Goal: Check status: Check status

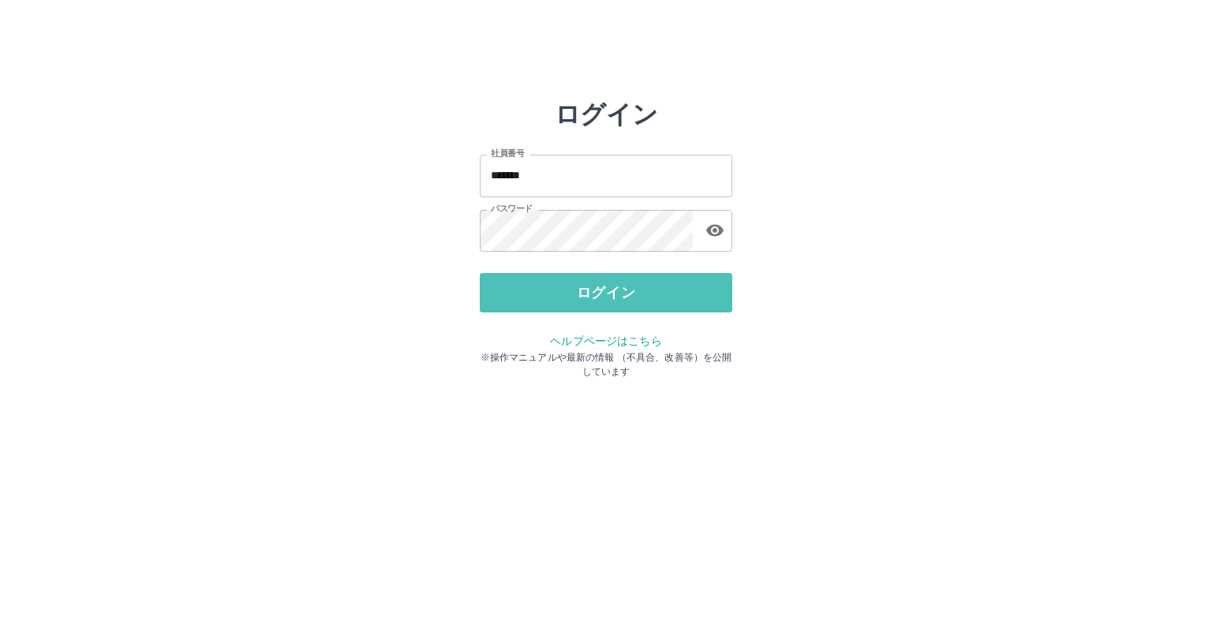
click at [521, 297] on button "ログイン" at bounding box center [606, 292] width 252 height 39
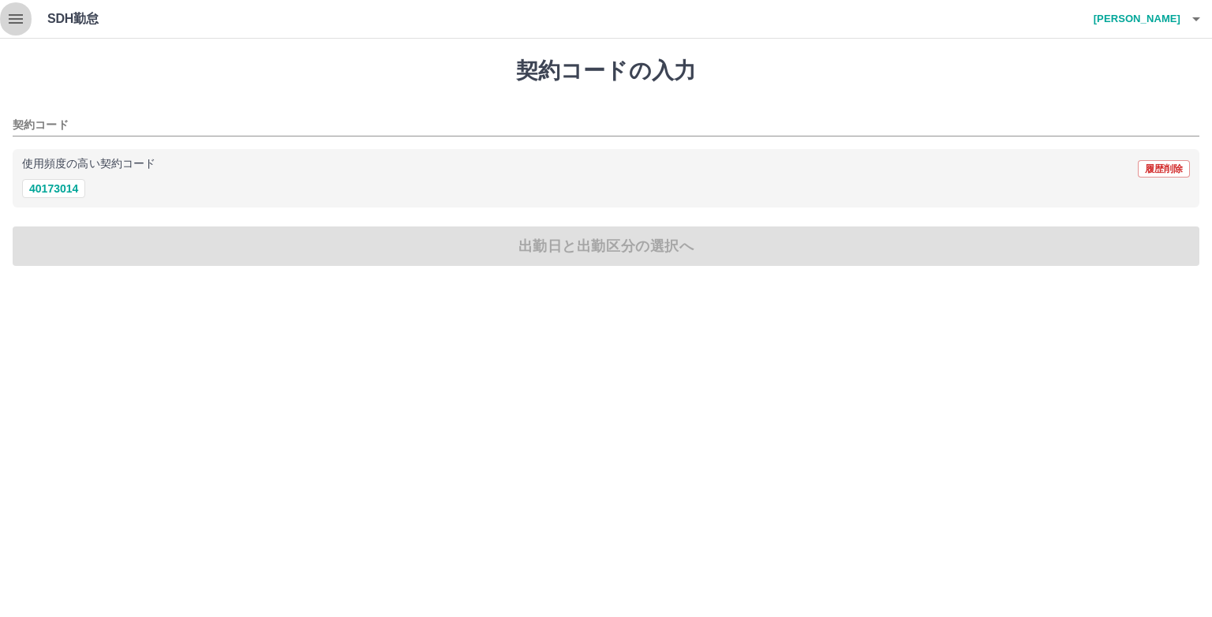
click at [18, 15] on icon "button" at bounding box center [16, 18] width 14 height 9
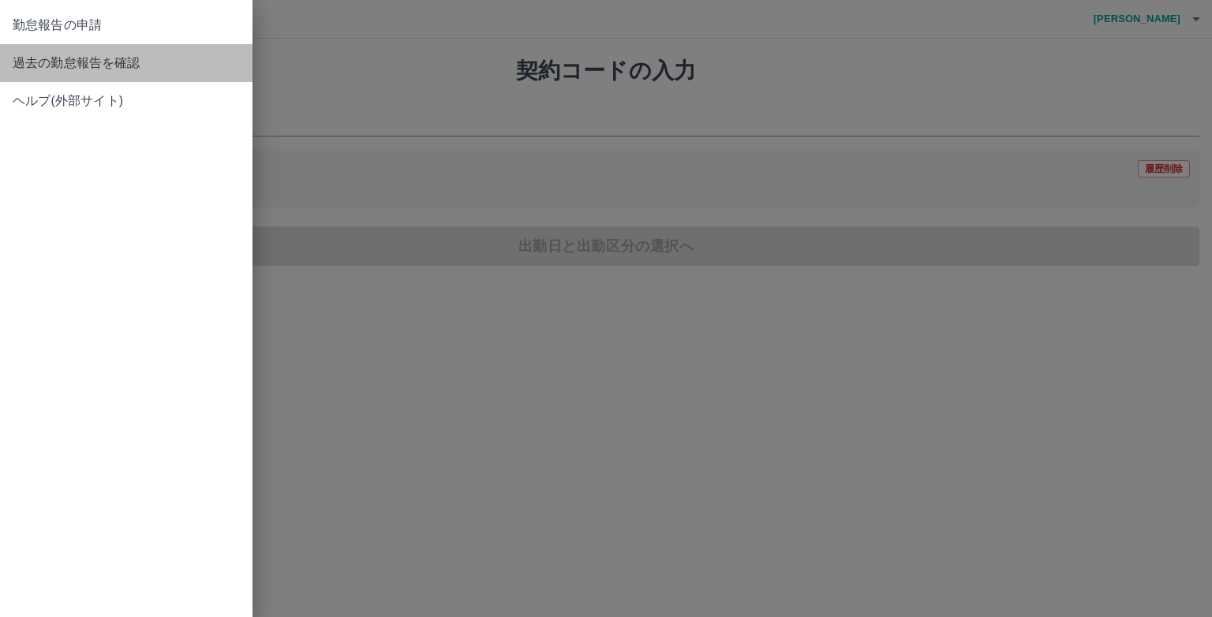
click at [55, 65] on span "過去の勤怠報告を確認" at bounding box center [126, 63] width 227 height 19
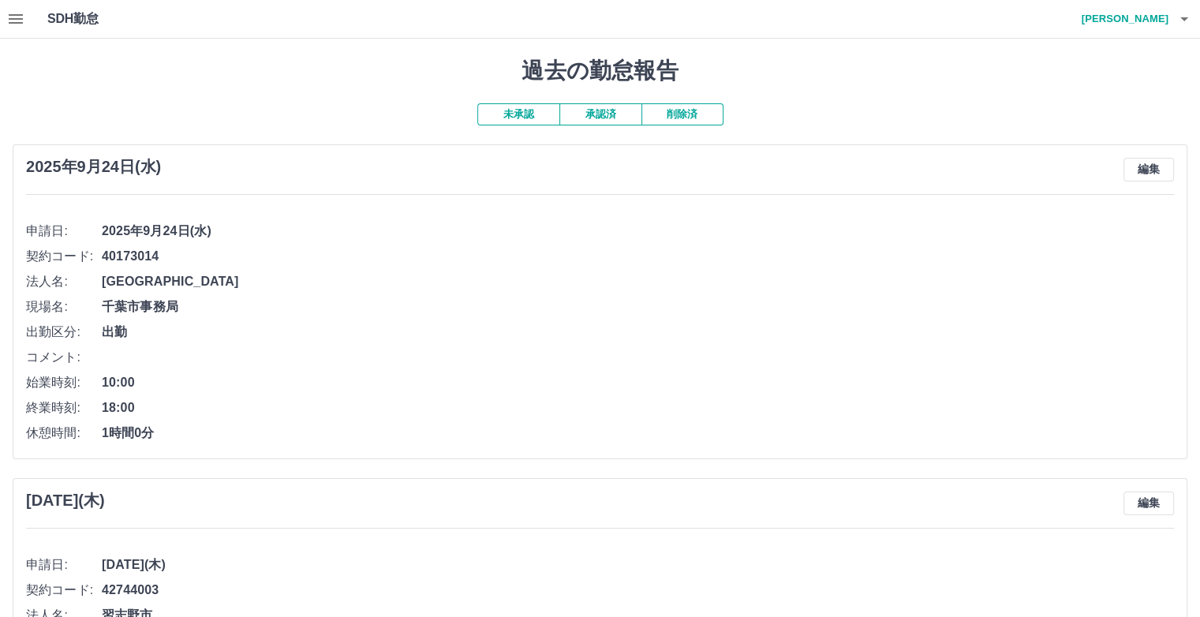
click at [607, 112] on button "承認済" at bounding box center [600, 114] width 82 height 22
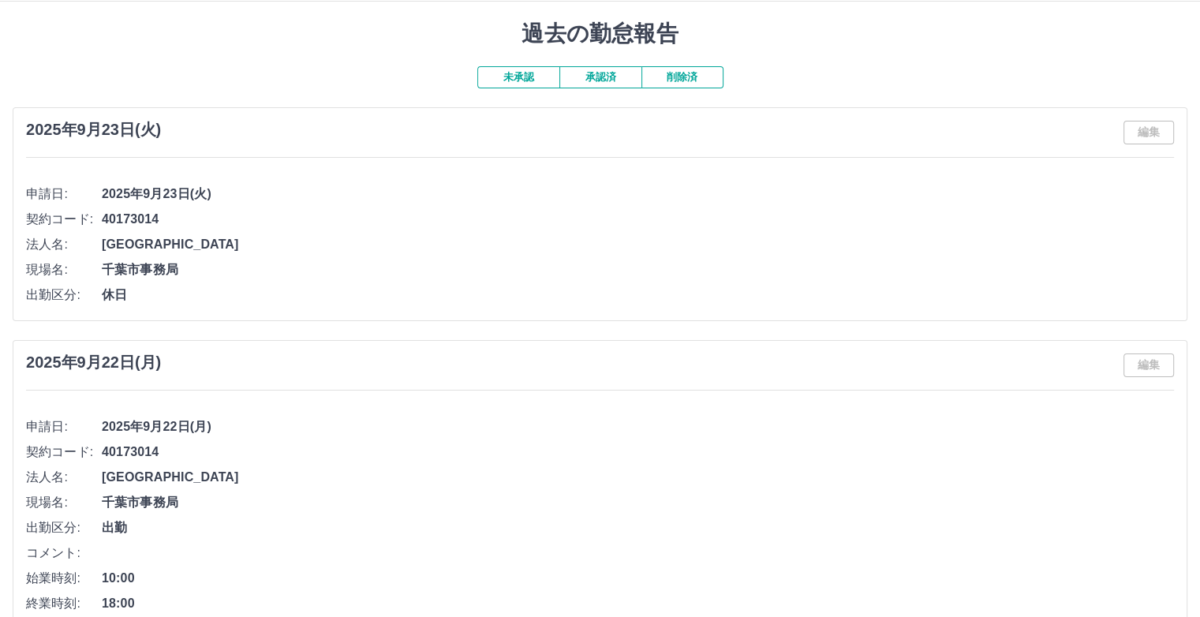
scroll to position [13, 0]
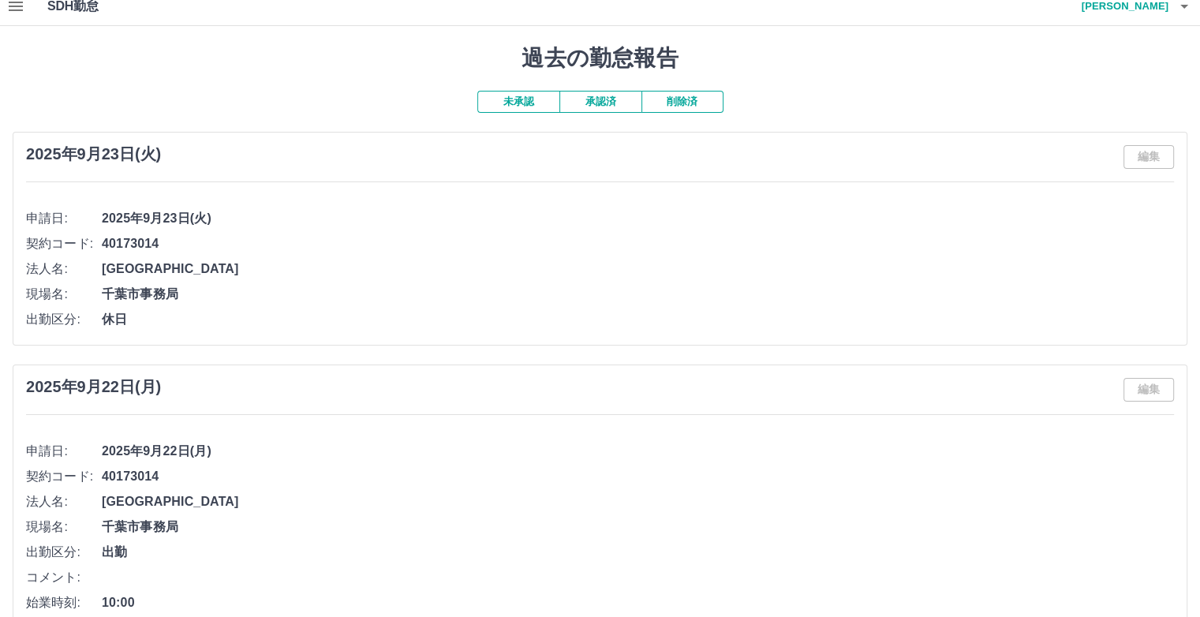
click at [536, 106] on button "未承認" at bounding box center [518, 102] width 82 height 22
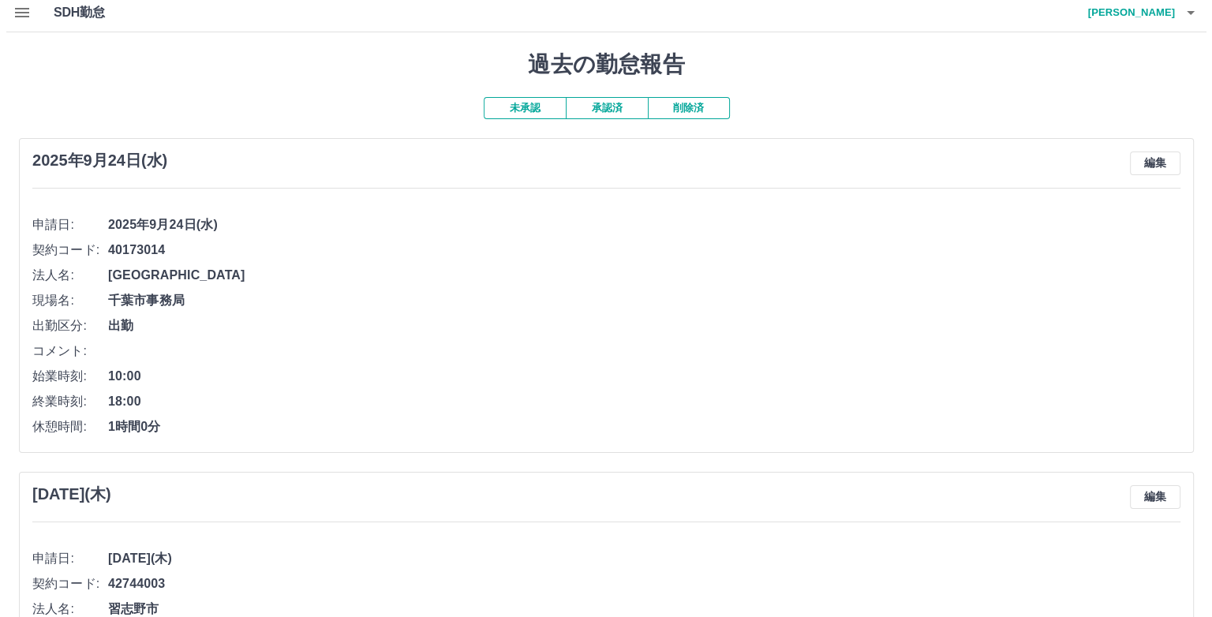
scroll to position [0, 0]
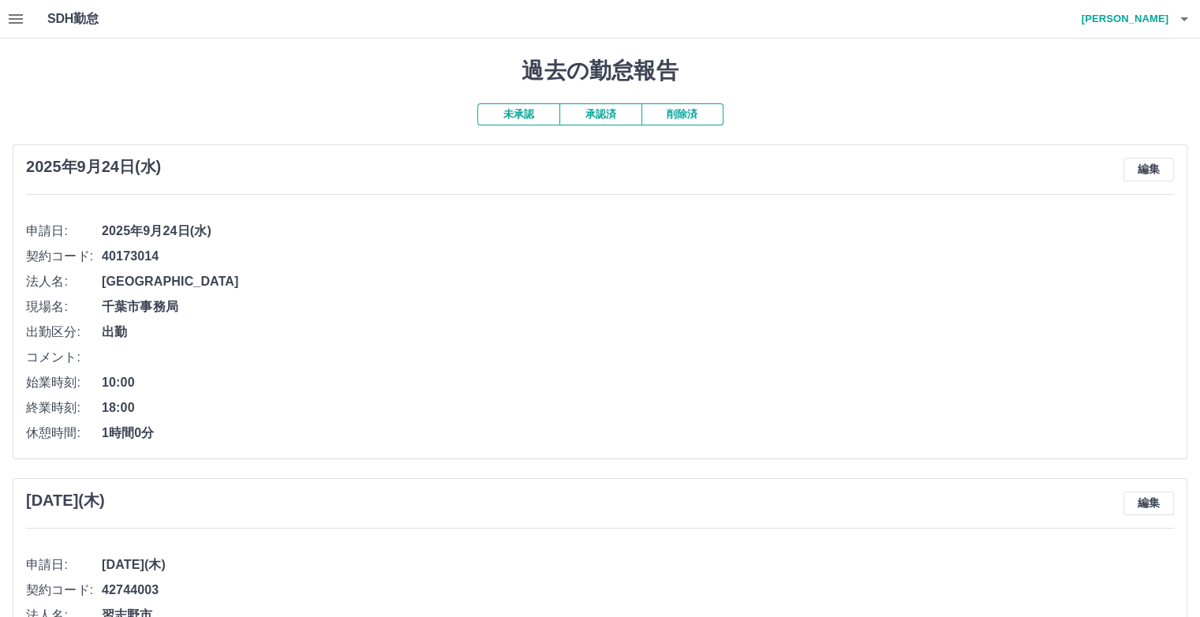
click at [1185, 19] on icon "button" at bounding box center [1184, 19] width 8 height 4
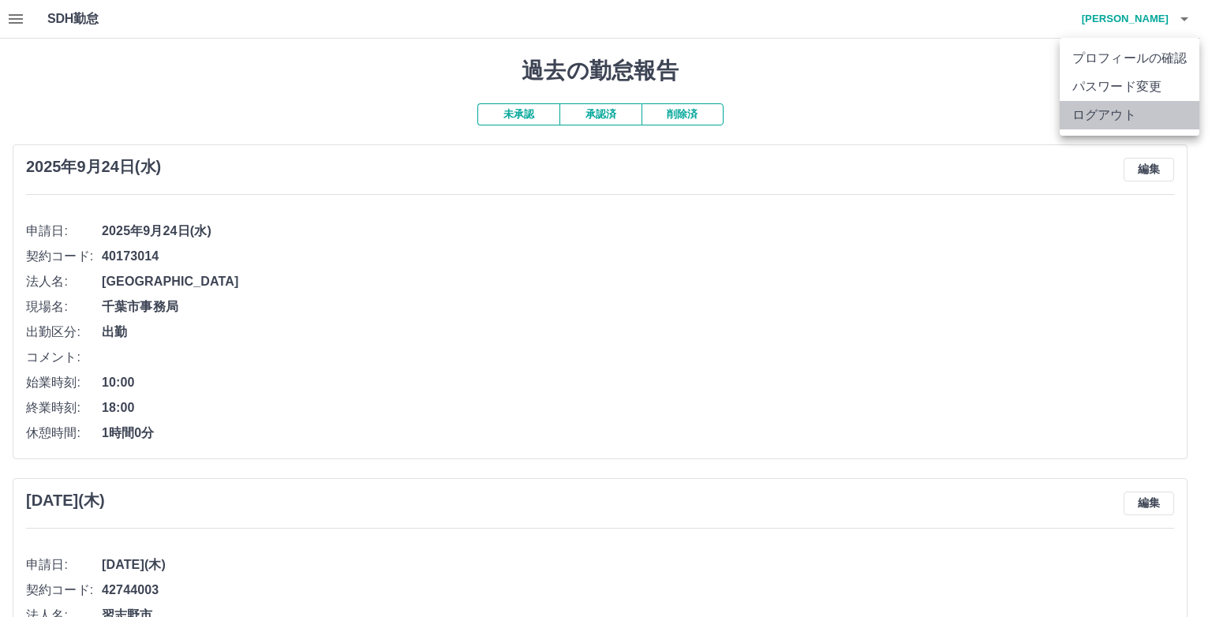
drag, startPoint x: 1115, startPoint y: 111, endPoint x: 1080, endPoint y: 108, distance: 34.9
click at [1114, 111] on li "ログアウト" at bounding box center [1130, 115] width 140 height 28
